Goal: Information Seeking & Learning: Learn about a topic

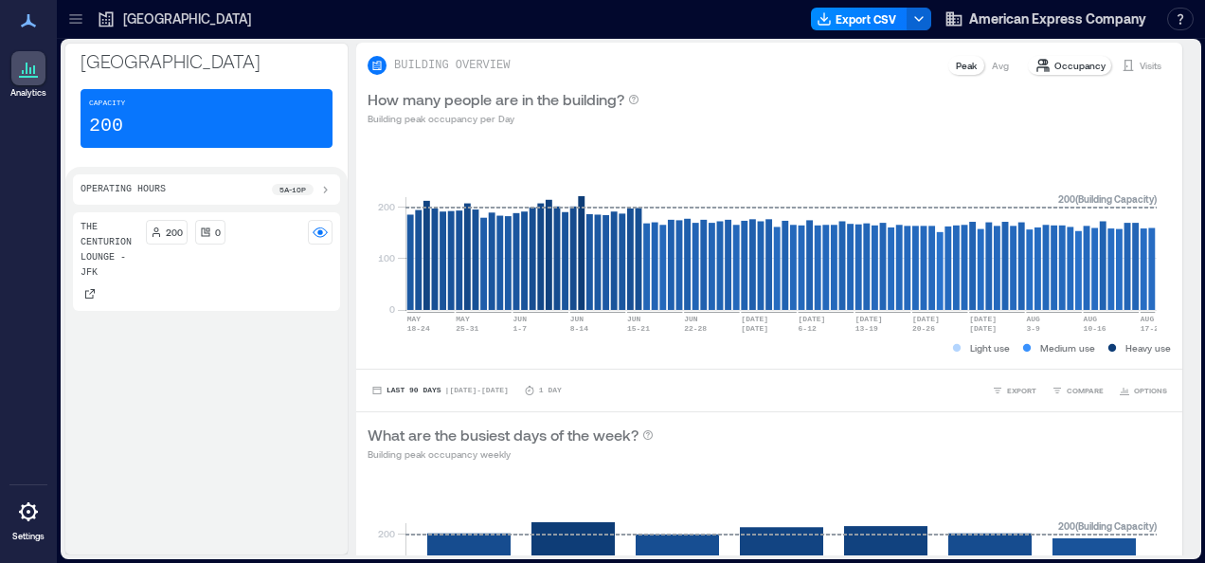
click at [25, 25] on icon at bounding box center [28, 20] width 15 height 13
click at [28, 27] on icon at bounding box center [28, 20] width 23 height 23
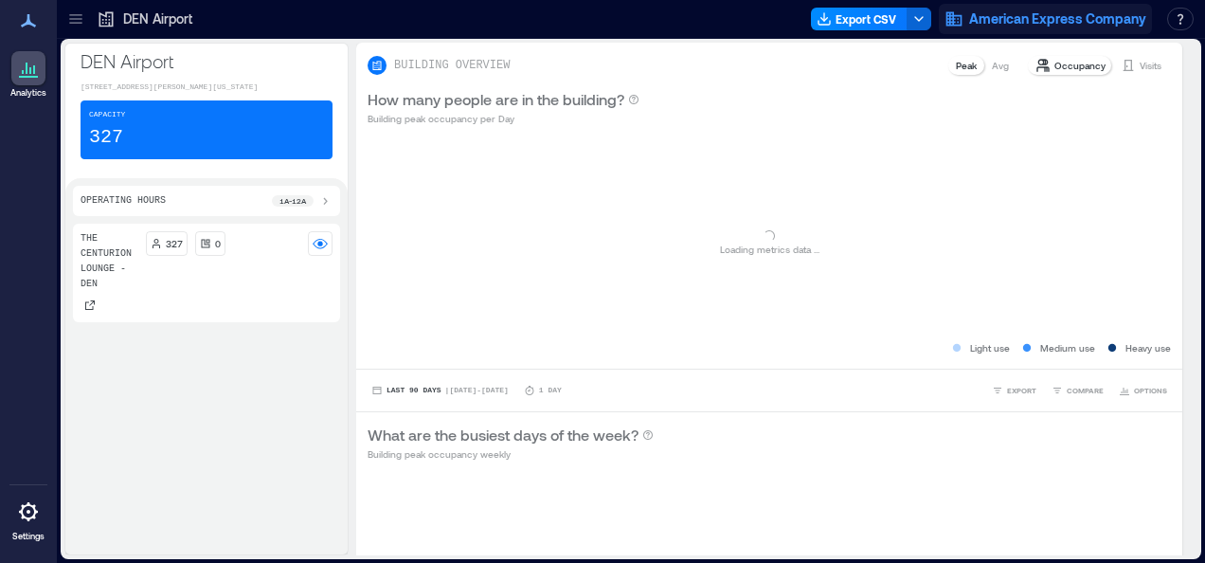
click at [1134, 21] on span "American Express Company" at bounding box center [1057, 18] width 177 height 19
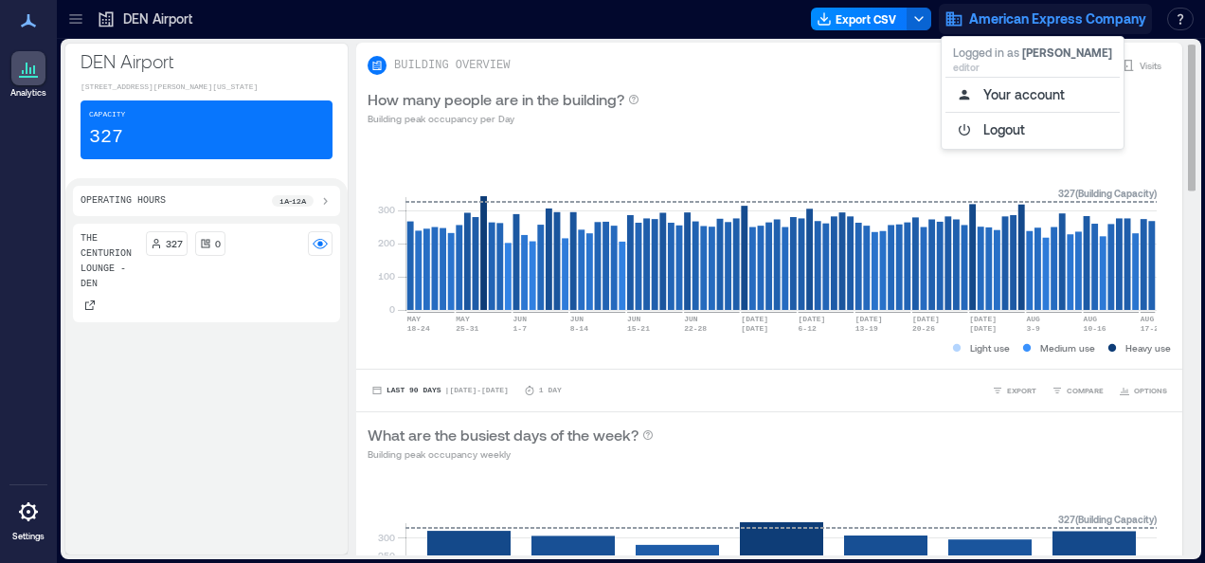
click at [707, 110] on div "How many people are in the building? Building peak occupancy per Day" at bounding box center [769, 107] width 803 height 38
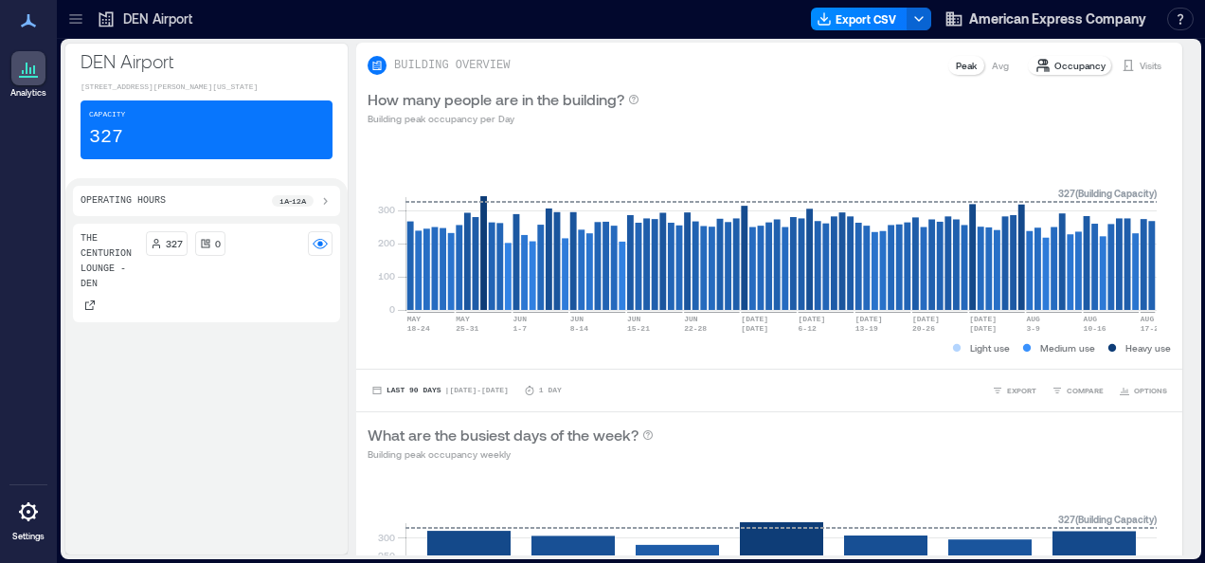
click at [11, 28] on div at bounding box center [28, 21] width 34 height 34
click at [31, 15] on icon at bounding box center [28, 20] width 23 height 23
click at [29, 19] on icon at bounding box center [28, 20] width 23 height 23
